Goal: Information Seeking & Learning: Learn about a topic

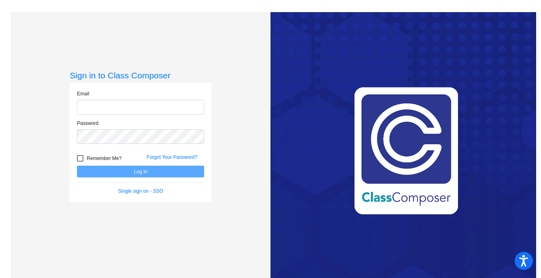
type input "[EMAIL_ADDRESS][DOMAIN_NAME]"
click at [180, 173] on button "Log In" at bounding box center [140, 172] width 127 height 12
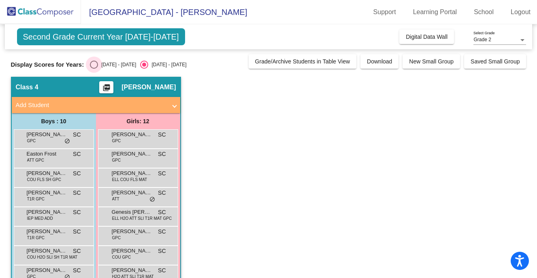
click at [93, 64] on div "Select an option" at bounding box center [94, 65] width 8 height 8
click at [93, 69] on input "[DATE] - [DATE]" at bounding box center [93, 69] width 0 height 0
radio input "true"
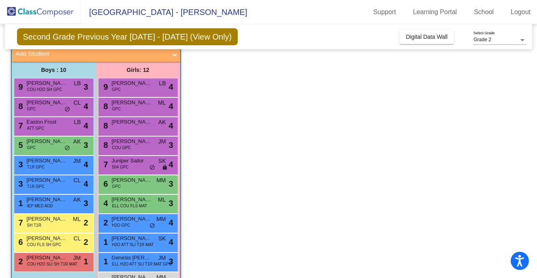
scroll to position [50, 0]
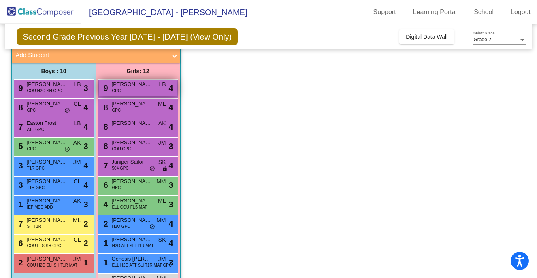
click at [141, 89] on div "9 [PERSON_NAME] GPC LB lock do_not_disturb_alt 4" at bounding box center [137, 88] width 77 height 17
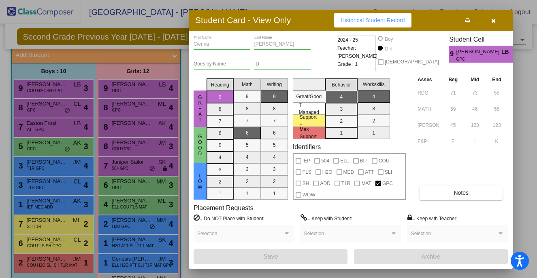
click at [491, 19] on icon "button" at bounding box center [493, 21] width 4 height 6
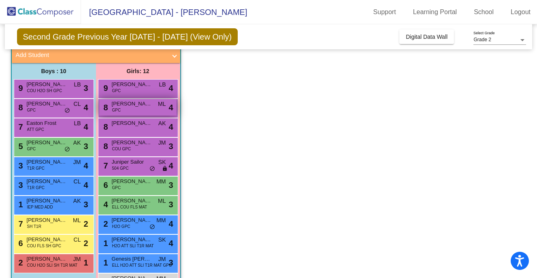
click at [149, 109] on div "8 [PERSON_NAME] GPC ML lock do_not_disturb_alt 4" at bounding box center [137, 107] width 77 height 17
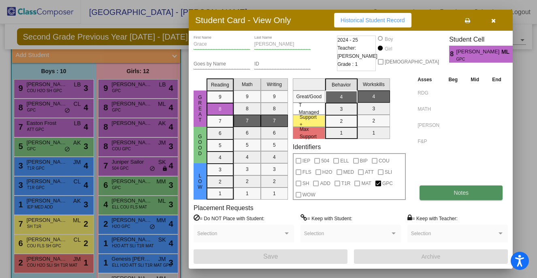
click at [489, 192] on button "Notes" at bounding box center [460, 193] width 83 height 15
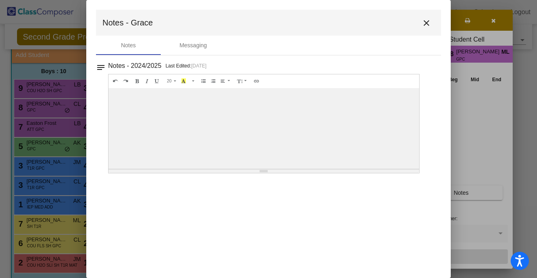
click at [426, 21] on mat-icon "close" at bounding box center [426, 23] width 10 height 10
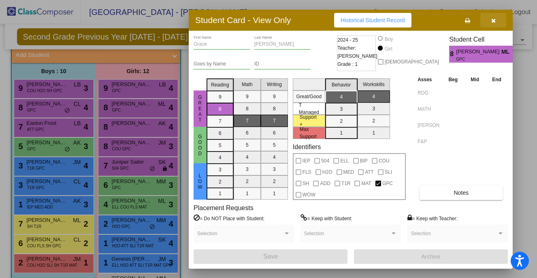
click at [491, 18] on icon "button" at bounding box center [493, 21] width 4 height 6
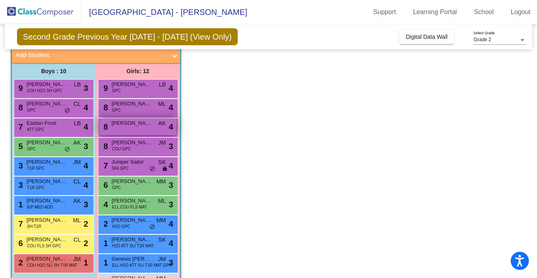
click at [146, 127] on span "[PERSON_NAME]" at bounding box center [132, 123] width 40 height 8
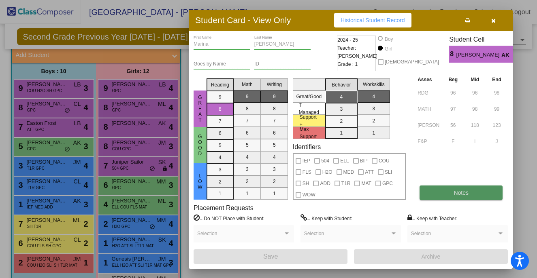
click at [458, 195] on span "Notes" at bounding box center [460, 193] width 15 height 6
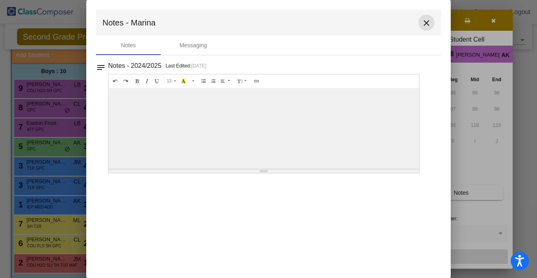
click at [427, 23] on mat-icon "close" at bounding box center [426, 23] width 10 height 10
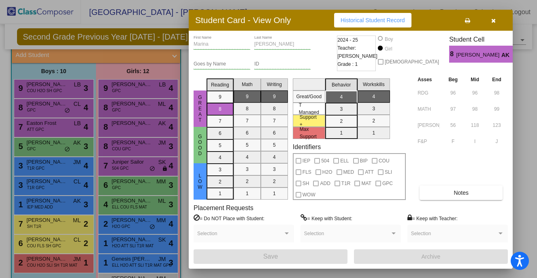
click at [493, 19] on icon "button" at bounding box center [493, 21] width 4 height 6
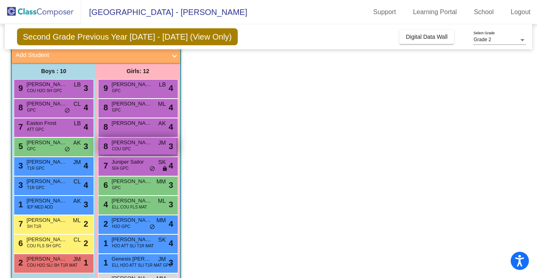
click at [156, 150] on div "8 [PERSON_NAME] COU GPC JM lock do_not_disturb_alt 3" at bounding box center [137, 146] width 77 height 17
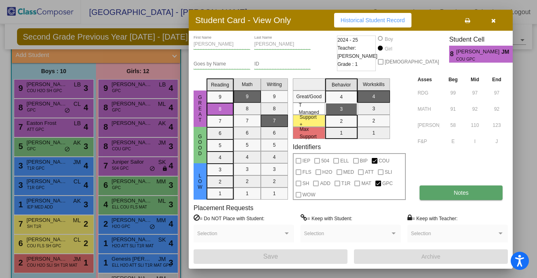
click at [456, 193] on span "Notes" at bounding box center [460, 193] width 15 height 6
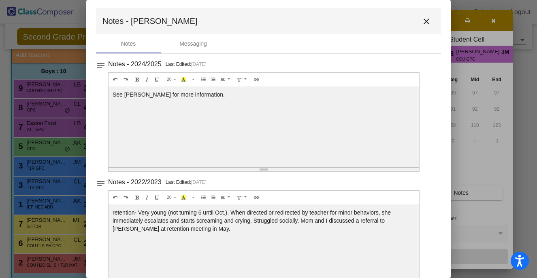
scroll to position [0, 0]
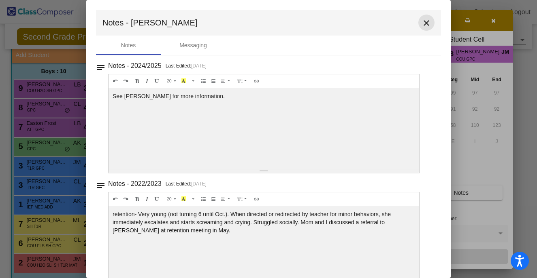
click at [421, 20] on mat-icon "close" at bounding box center [426, 23] width 10 height 10
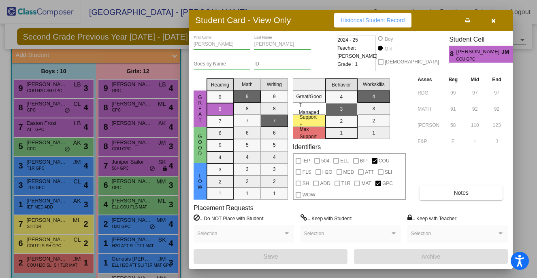
click at [494, 20] on icon "button" at bounding box center [493, 21] width 4 height 6
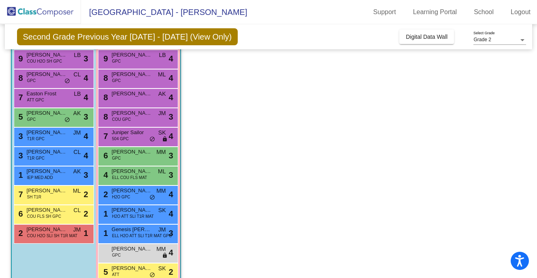
scroll to position [97, 0]
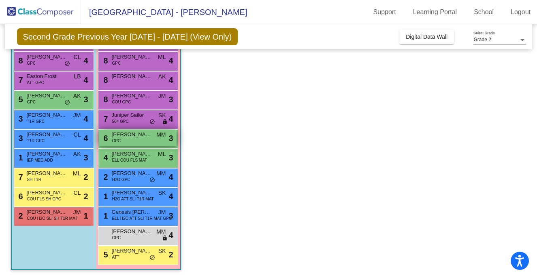
click at [143, 141] on div "6 [PERSON_NAME] GPC MM lock do_not_disturb_alt 3" at bounding box center [137, 138] width 77 height 17
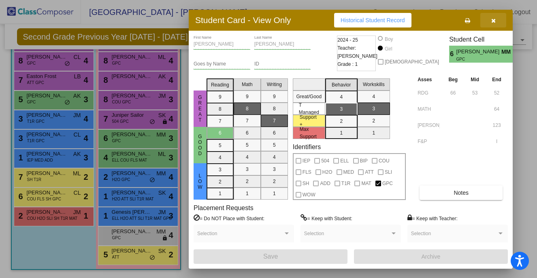
click at [492, 20] on icon "button" at bounding box center [493, 21] width 4 height 6
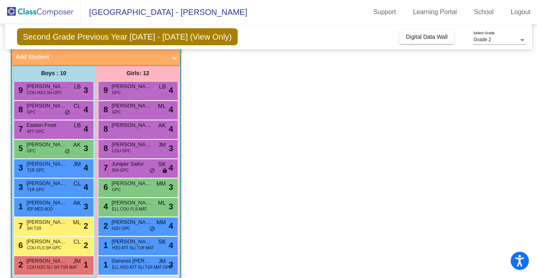
scroll to position [47, 0]
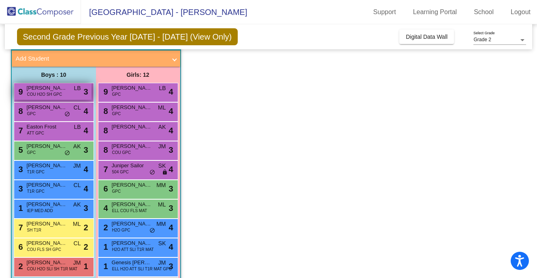
click at [49, 93] on span "COU H2O SH GPC" at bounding box center [44, 94] width 35 height 6
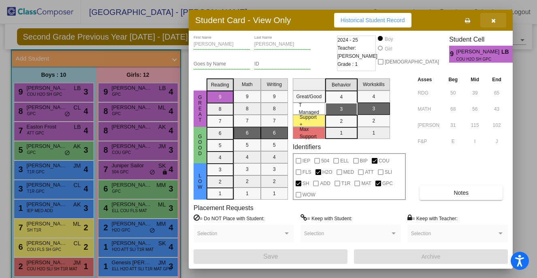
click at [491, 23] on icon "button" at bounding box center [493, 21] width 4 height 6
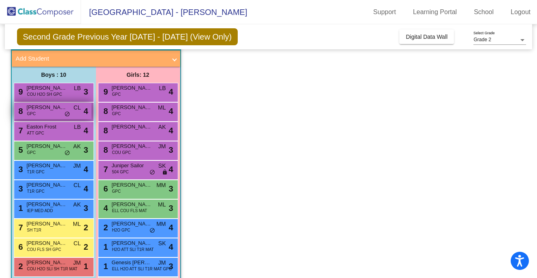
click at [66, 117] on span "do_not_disturb_alt" at bounding box center [67, 114] width 6 height 6
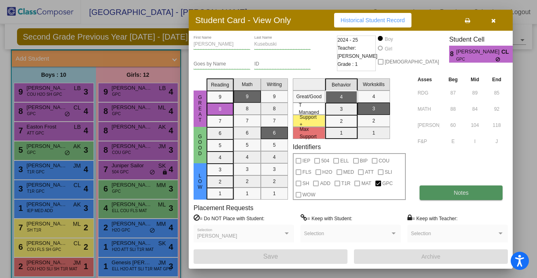
click at [450, 193] on button "Notes" at bounding box center [460, 193] width 83 height 15
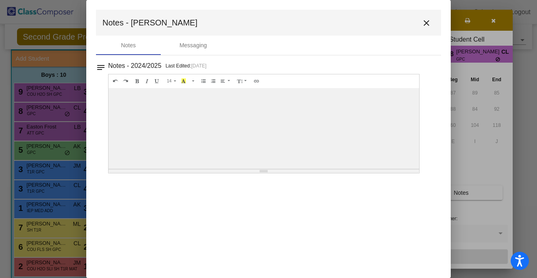
click at [423, 21] on mat-icon "close" at bounding box center [426, 23] width 10 height 10
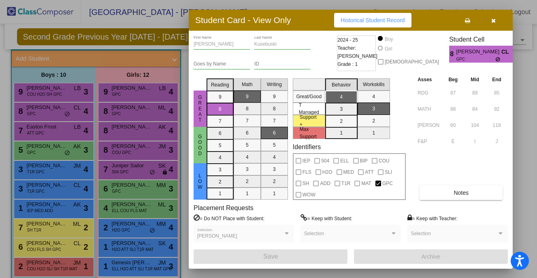
click at [495, 21] on button "button" at bounding box center [493, 20] width 26 height 15
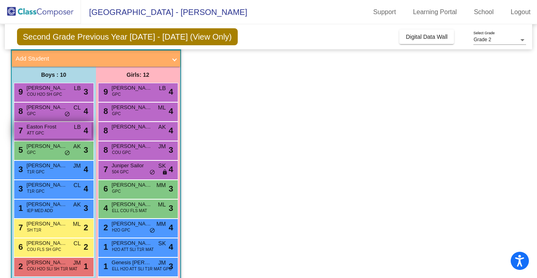
click at [51, 131] on div "7 Easton Frost ATT GPC LB lock do_not_disturb_alt 4" at bounding box center [52, 130] width 77 height 17
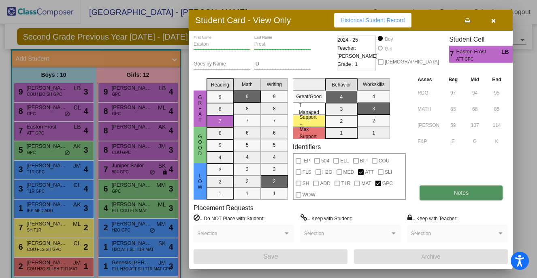
click at [473, 197] on button "Notes" at bounding box center [460, 193] width 83 height 15
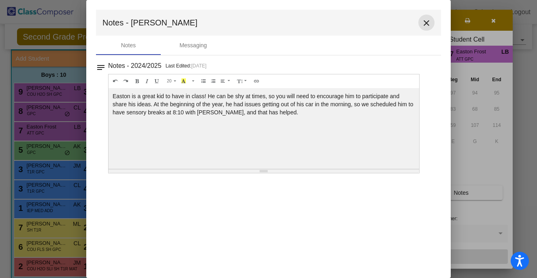
click at [426, 20] on mat-icon "close" at bounding box center [426, 23] width 10 height 10
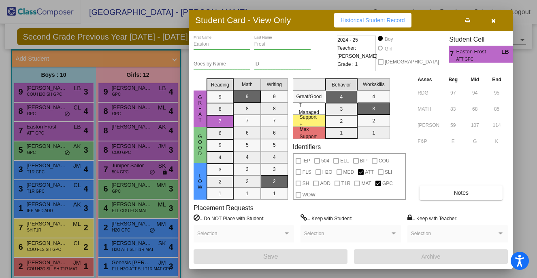
click at [492, 23] on icon "button" at bounding box center [493, 21] width 4 height 6
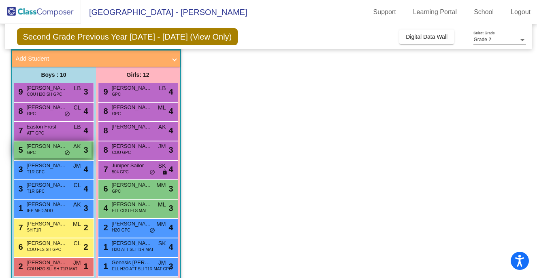
click at [43, 153] on div "5 [PERSON_NAME] GPC AK lock do_not_disturb_alt 3" at bounding box center [52, 150] width 77 height 17
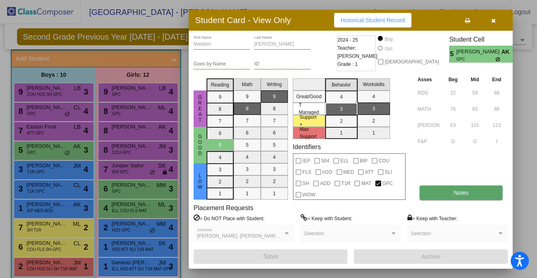
click at [471, 194] on button "Notes" at bounding box center [460, 193] width 83 height 15
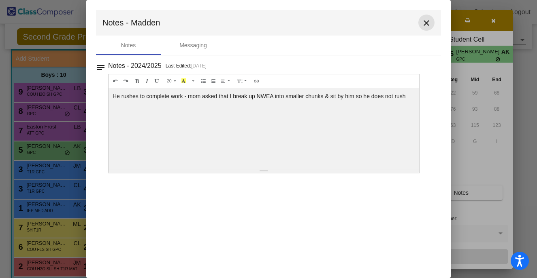
click at [426, 25] on mat-icon "close" at bounding box center [426, 23] width 10 height 10
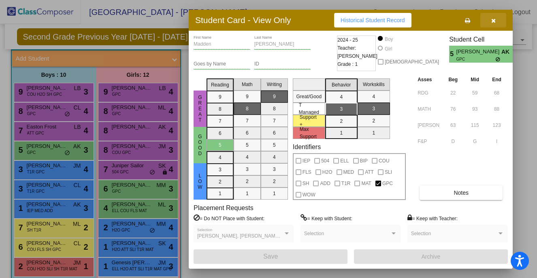
click at [495, 20] on button "button" at bounding box center [493, 20] width 26 height 15
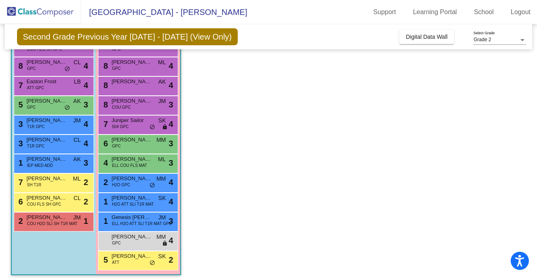
scroll to position [97, 0]
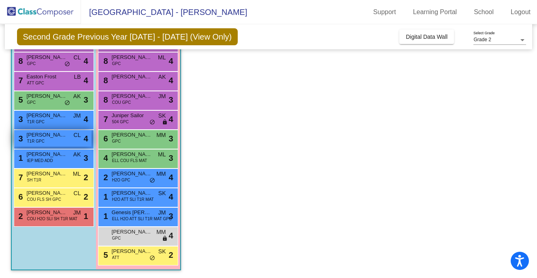
click at [44, 135] on span "[PERSON_NAME]" at bounding box center [47, 135] width 40 height 8
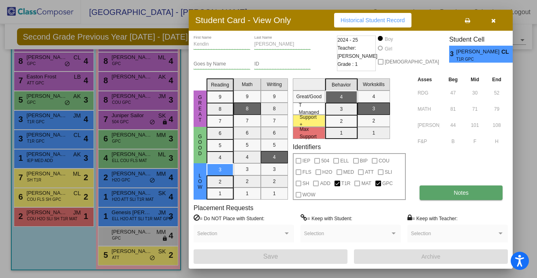
click at [444, 198] on button "Notes" at bounding box center [460, 193] width 83 height 15
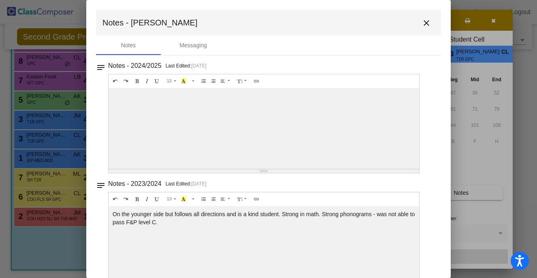
click at [423, 25] on mat-icon "close" at bounding box center [426, 23] width 10 height 10
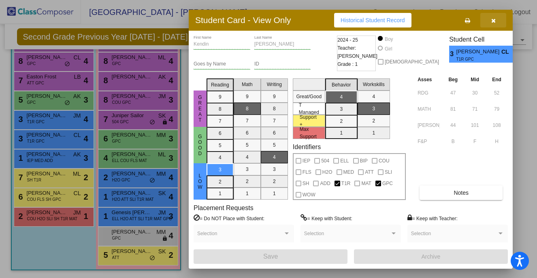
click at [496, 19] on button "button" at bounding box center [493, 20] width 26 height 15
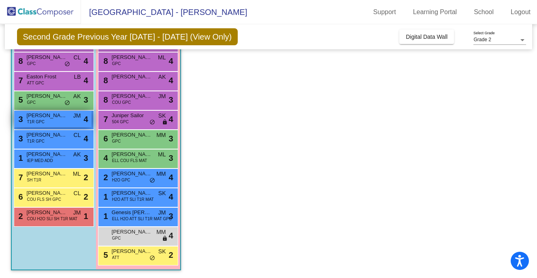
click at [56, 121] on div "3 [PERSON_NAME] T1R GPC JM lock do_not_disturb_alt 4" at bounding box center [52, 119] width 77 height 17
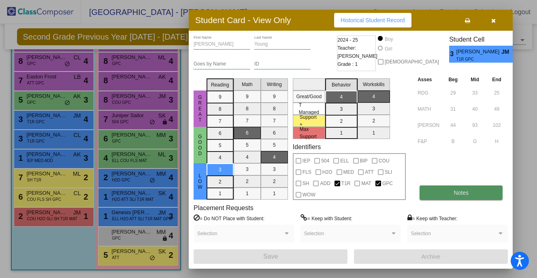
click at [426, 189] on button "Notes" at bounding box center [460, 193] width 83 height 15
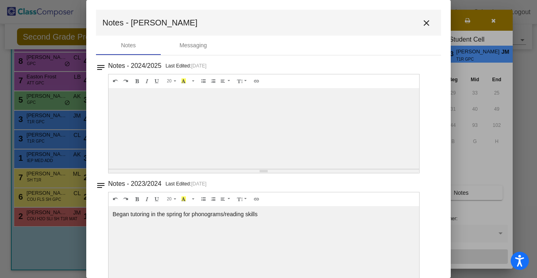
click at [425, 23] on mat-icon "close" at bounding box center [426, 23] width 10 height 10
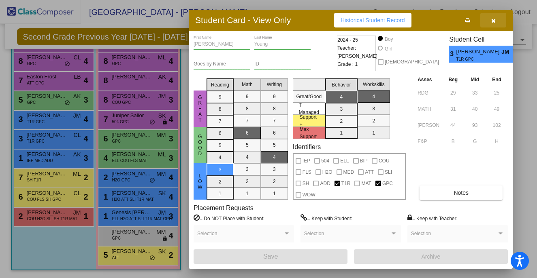
click at [496, 21] on button "button" at bounding box center [493, 20] width 26 height 15
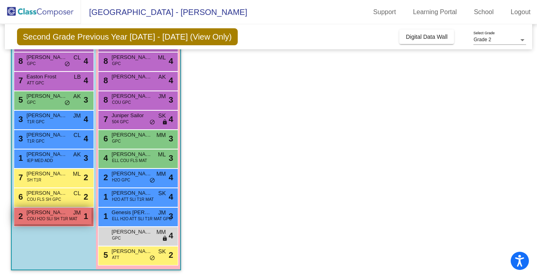
click at [45, 221] on span "COU H2O SLI SH T1R MAT" at bounding box center [52, 219] width 51 height 6
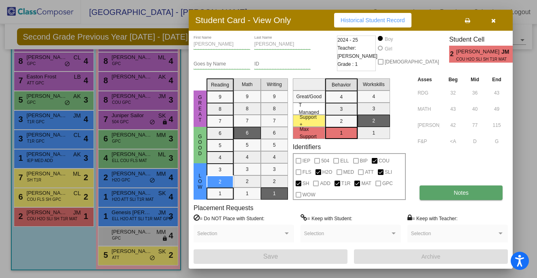
click at [471, 197] on button "Notes" at bounding box center [460, 193] width 83 height 15
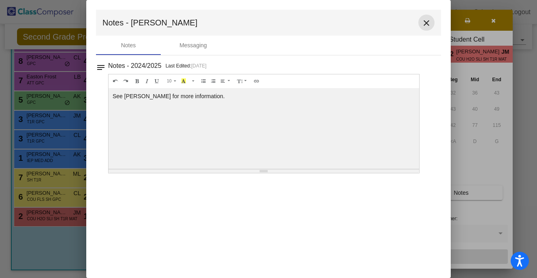
click at [428, 23] on mat-icon "close" at bounding box center [426, 23] width 10 height 10
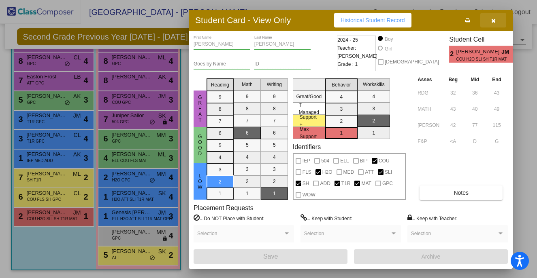
click at [496, 19] on button "button" at bounding box center [493, 20] width 26 height 15
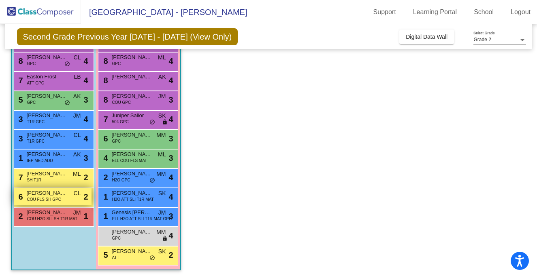
click at [58, 197] on span "COU FLS SH GPC" at bounding box center [44, 200] width 34 height 6
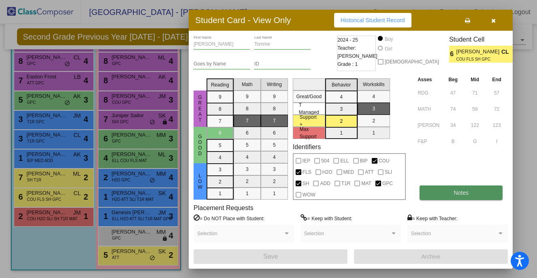
click at [439, 197] on button "Notes" at bounding box center [460, 193] width 83 height 15
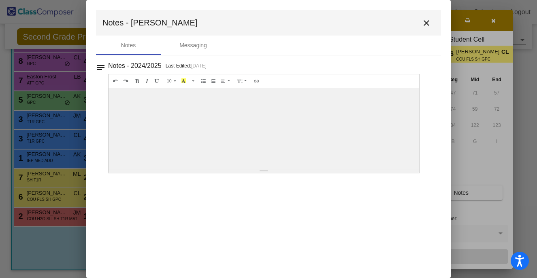
click at [429, 25] on mat-icon "close" at bounding box center [426, 23] width 10 height 10
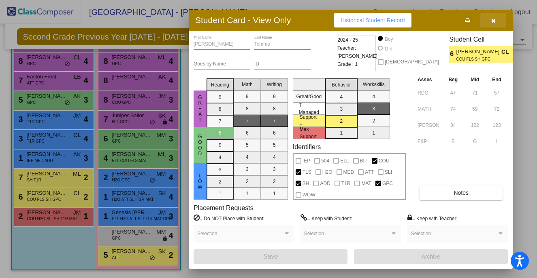
click at [489, 21] on button "button" at bounding box center [493, 20] width 26 height 15
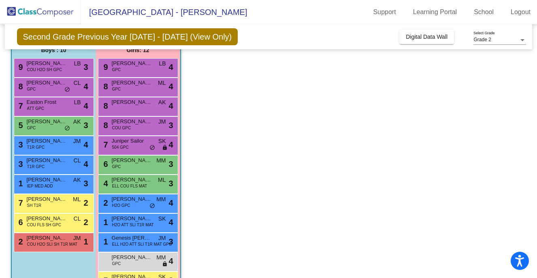
scroll to position [69, 0]
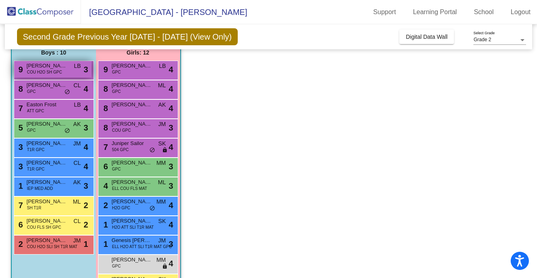
click at [61, 71] on span "COU H2O SH GPC" at bounding box center [44, 72] width 35 height 6
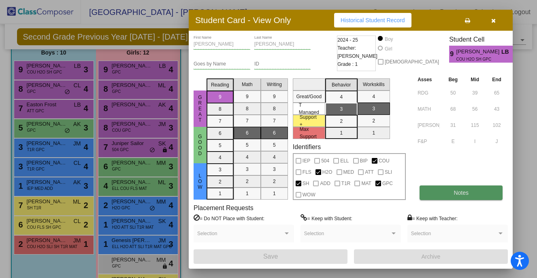
click at [482, 196] on button "Notes" at bounding box center [460, 193] width 83 height 15
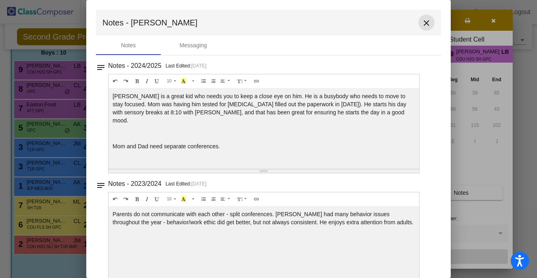
click at [421, 25] on mat-icon "close" at bounding box center [426, 23] width 10 height 10
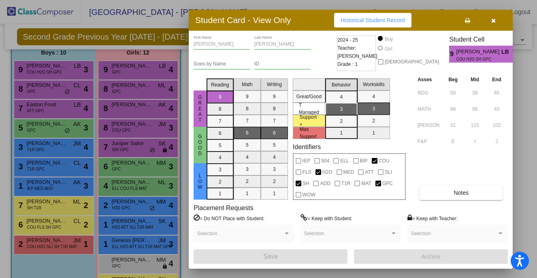
click at [495, 19] on button "button" at bounding box center [493, 20] width 26 height 15
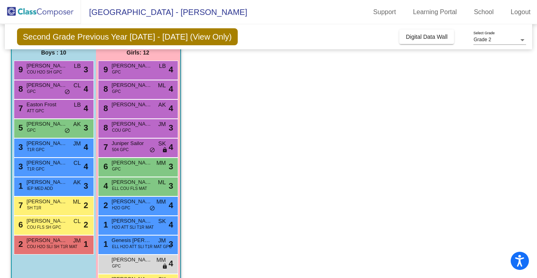
scroll to position [97, 0]
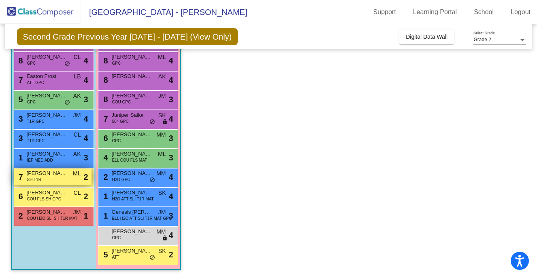
click at [59, 178] on div "7 [PERSON_NAME] SH T1R ML lock do_not_disturb_alt 2" at bounding box center [52, 177] width 77 height 17
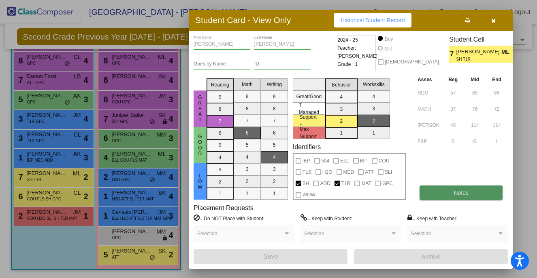
click at [437, 191] on button "Notes" at bounding box center [460, 193] width 83 height 15
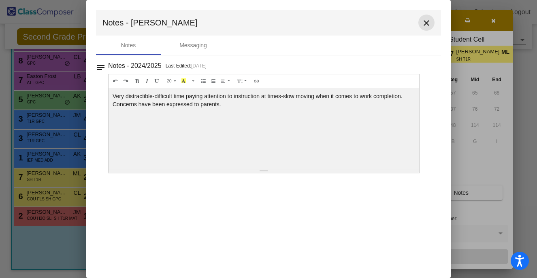
click at [426, 24] on mat-icon "close" at bounding box center [426, 23] width 10 height 10
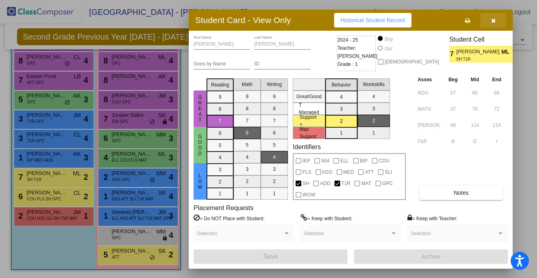
click at [492, 20] on icon "button" at bounding box center [493, 21] width 4 height 6
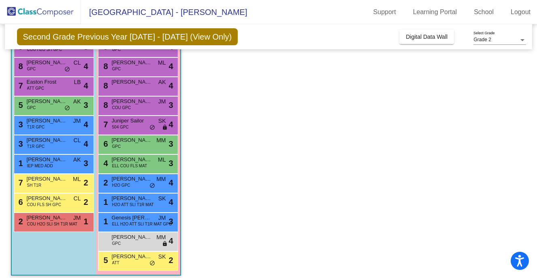
scroll to position [93, 0]
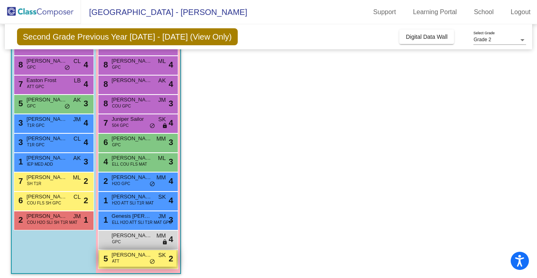
click at [126, 262] on div "5 [PERSON_NAME] ATT SK lock do_not_disturb_alt 2" at bounding box center [137, 258] width 77 height 17
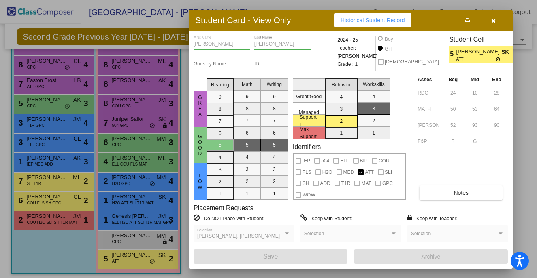
click at [496, 21] on button "button" at bounding box center [493, 20] width 26 height 15
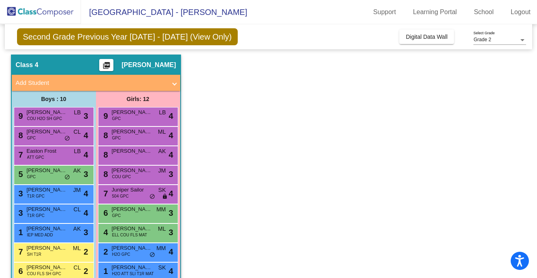
scroll to position [0, 0]
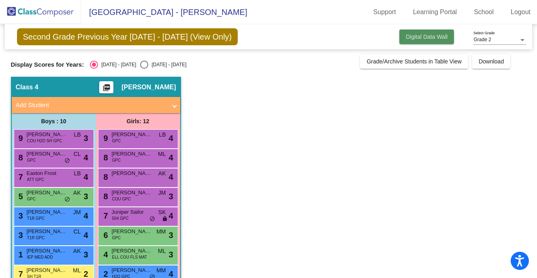
click at [424, 34] on span "Digital Data Wall" at bounding box center [426, 37] width 42 height 6
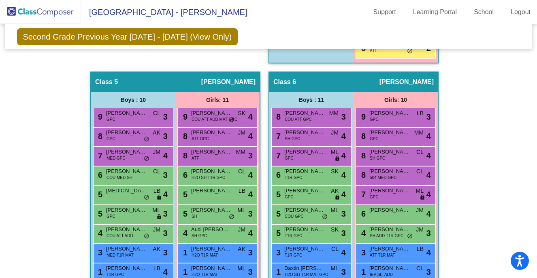
scroll to position [782, 0]
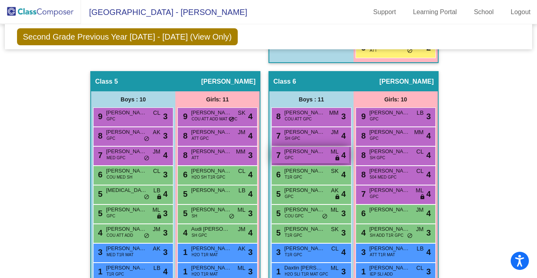
click at [303, 151] on span "[PERSON_NAME]" at bounding box center [304, 152] width 40 height 8
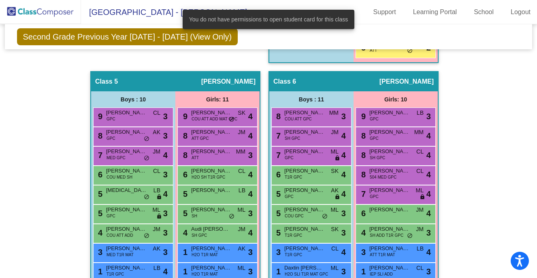
click at [492, 169] on div "Hallway - Hallway Class picture_as_pdf Add Student First Name Last Name Student…" at bounding box center [268, 43] width 515 height 1107
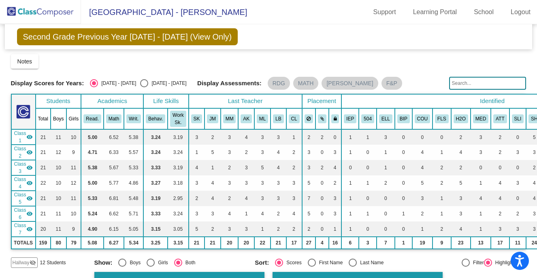
scroll to position [0, 0]
